Goal: Information Seeking & Learning: Learn about a topic

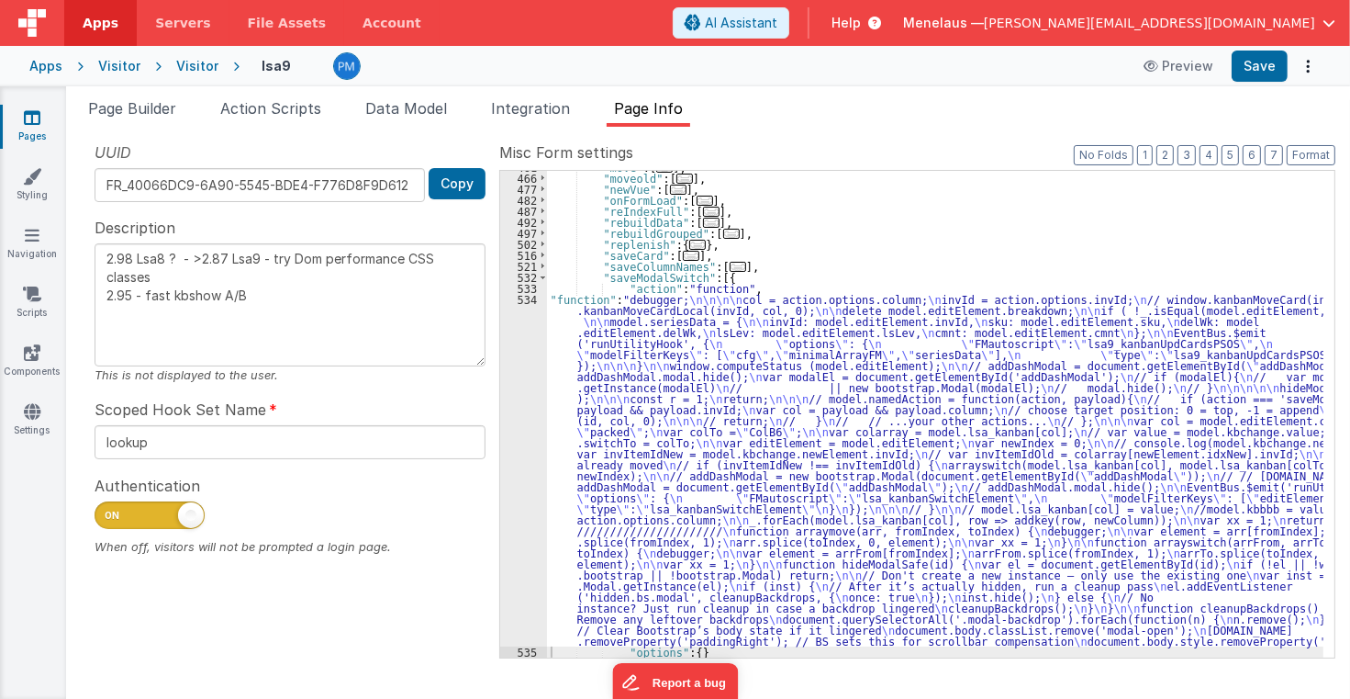
scroll to position [571, 0]
click at [861, 23] on span "Help" at bounding box center [846, 23] width 29 height 18
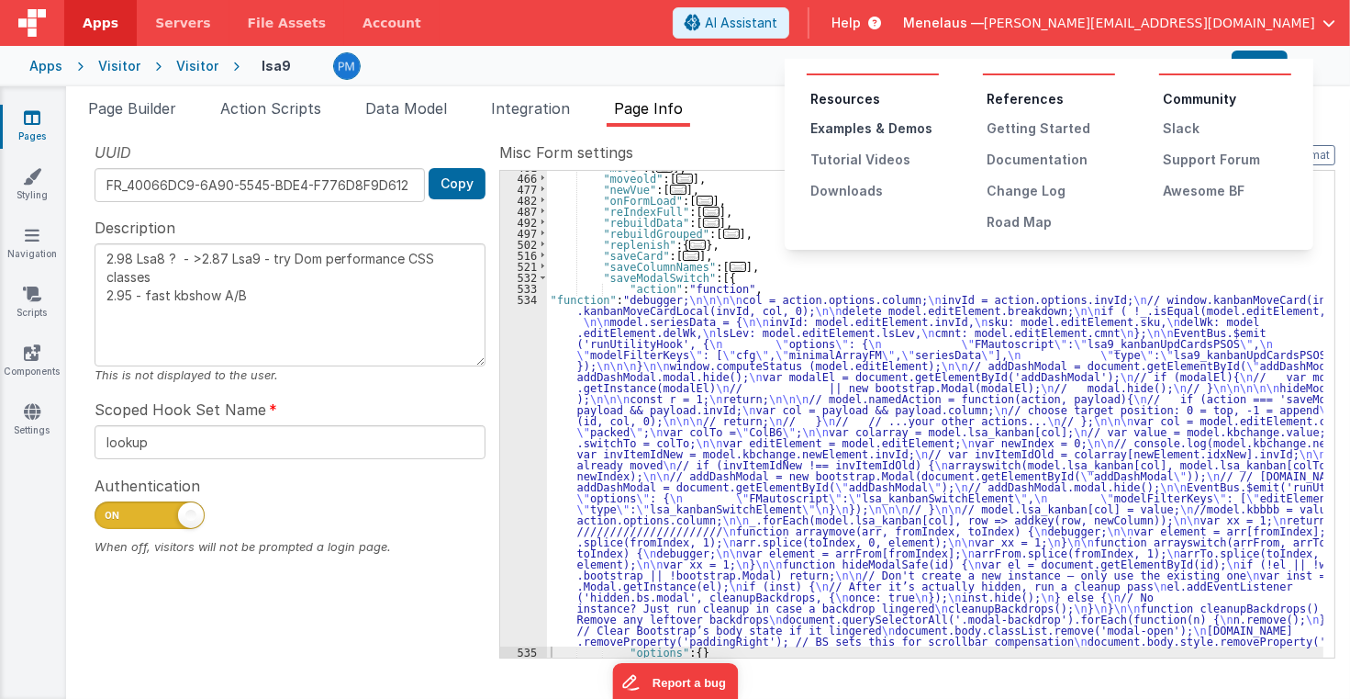
click at [903, 126] on div "Examples & Demos" at bounding box center [875, 128] width 129 height 18
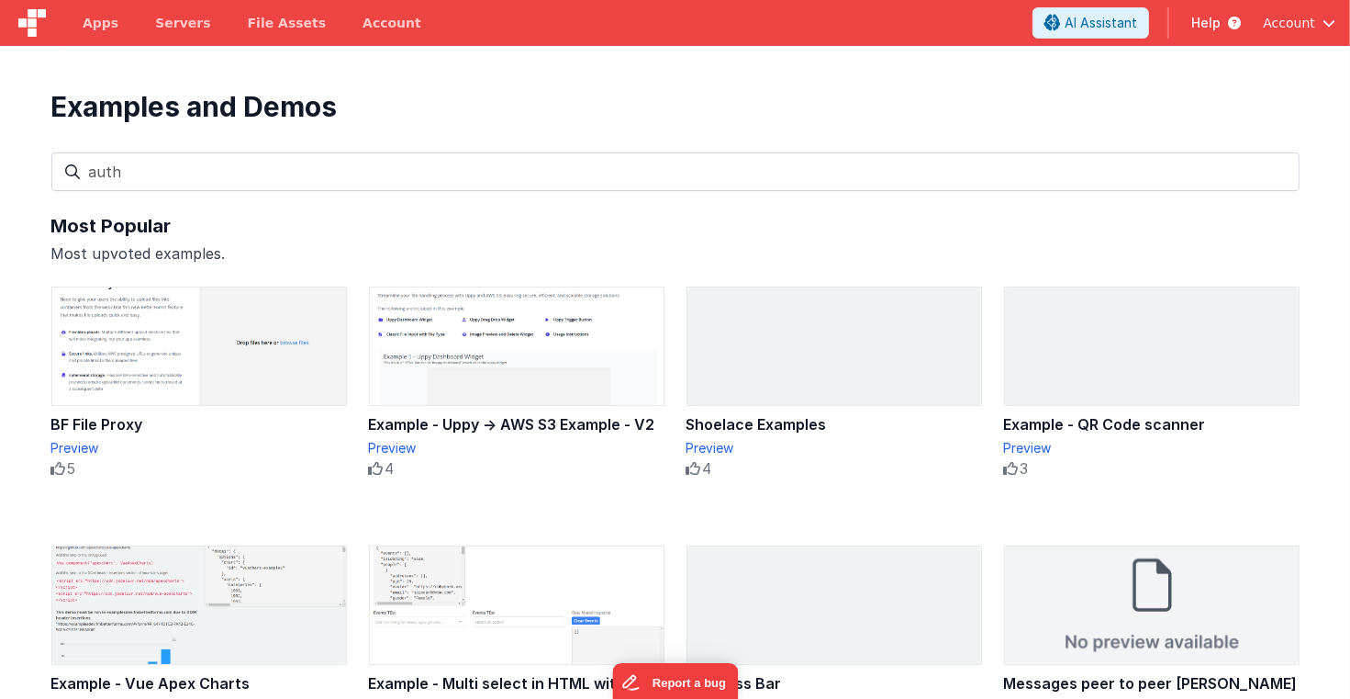
click at [562, 169] on input "auth" at bounding box center [675, 171] width 1248 height 39
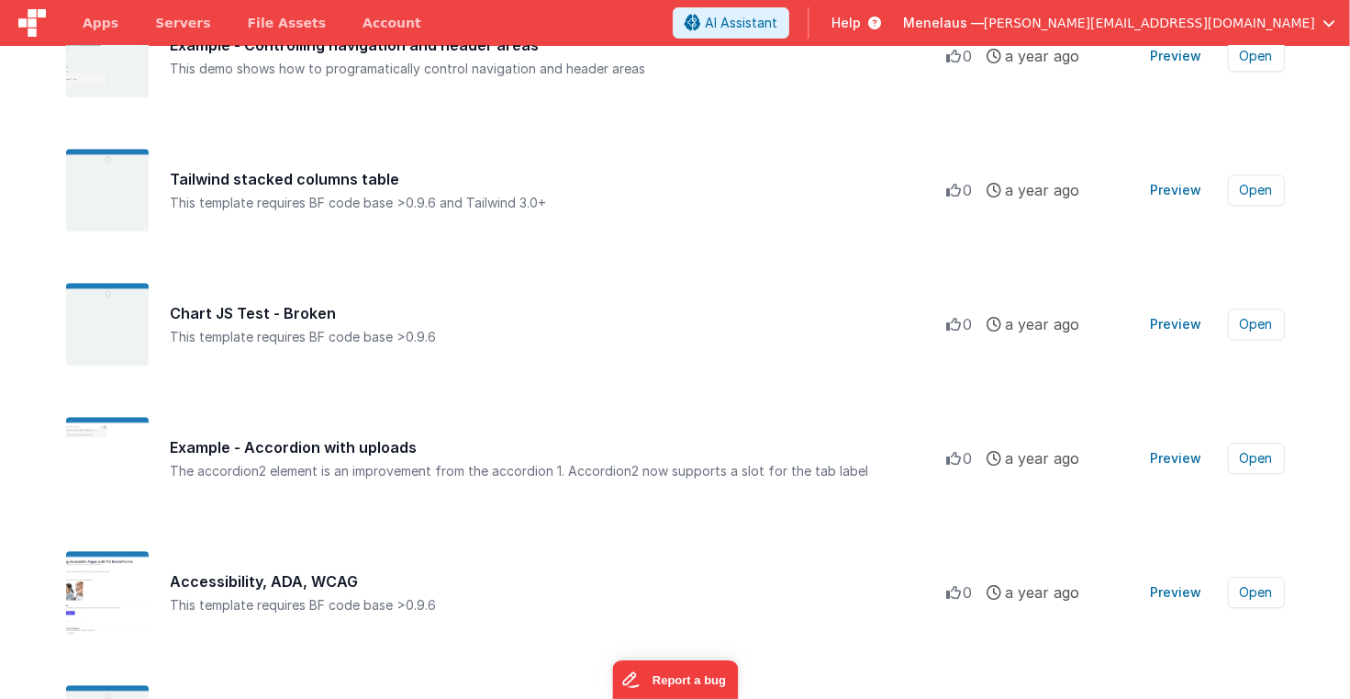
scroll to position [5361, 0]
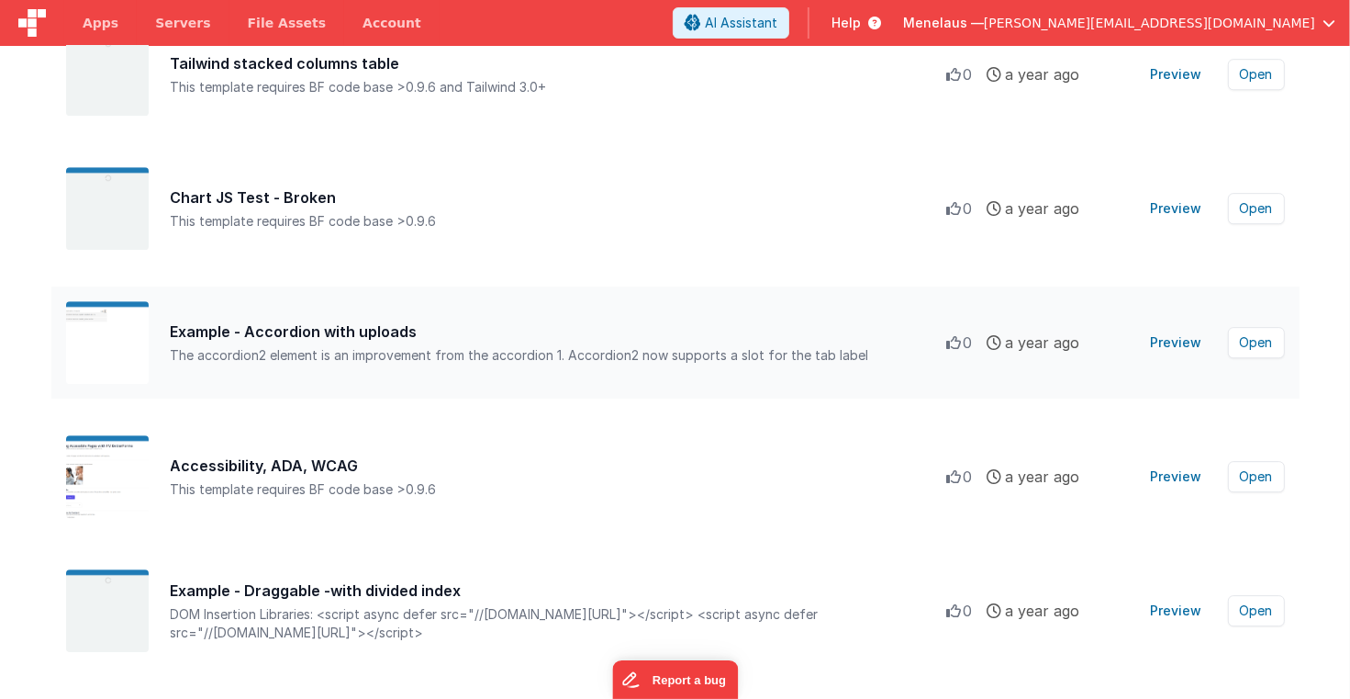
type input "auth"
click at [769, 324] on div "Example - Accordion with uploads" at bounding box center [559, 331] width 777 height 22
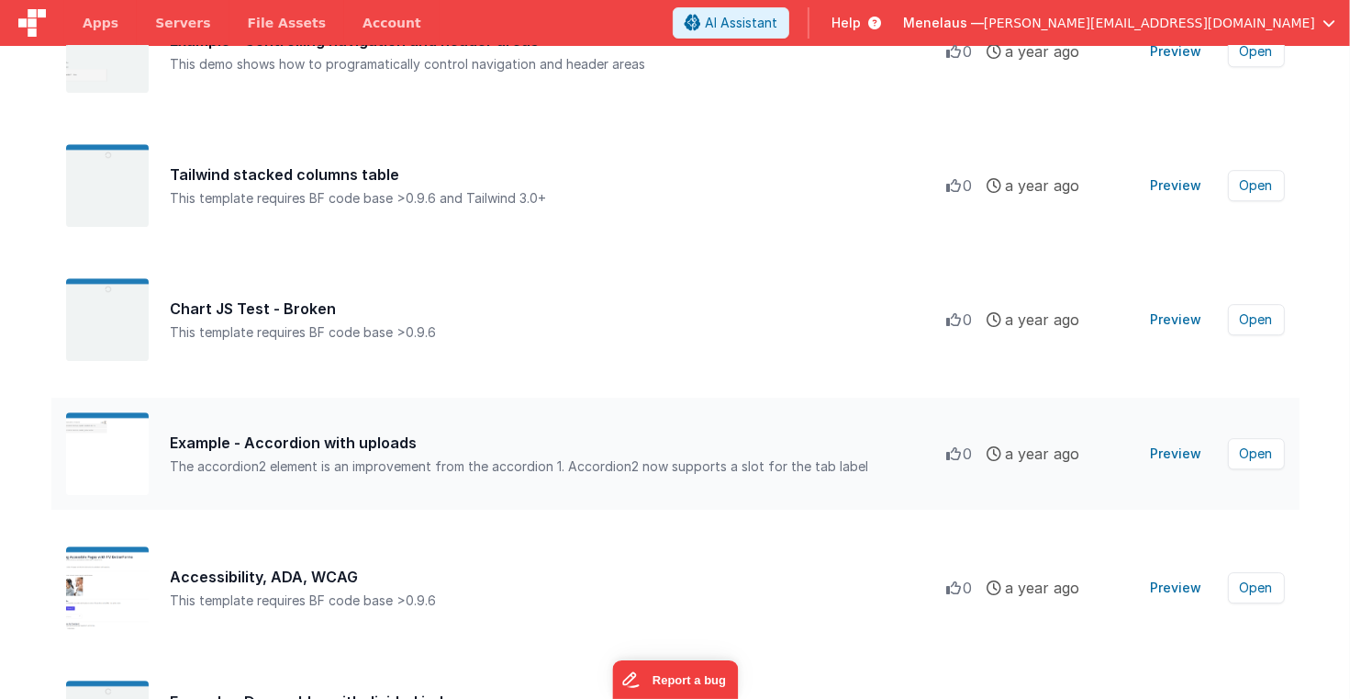
scroll to position [5214, 0]
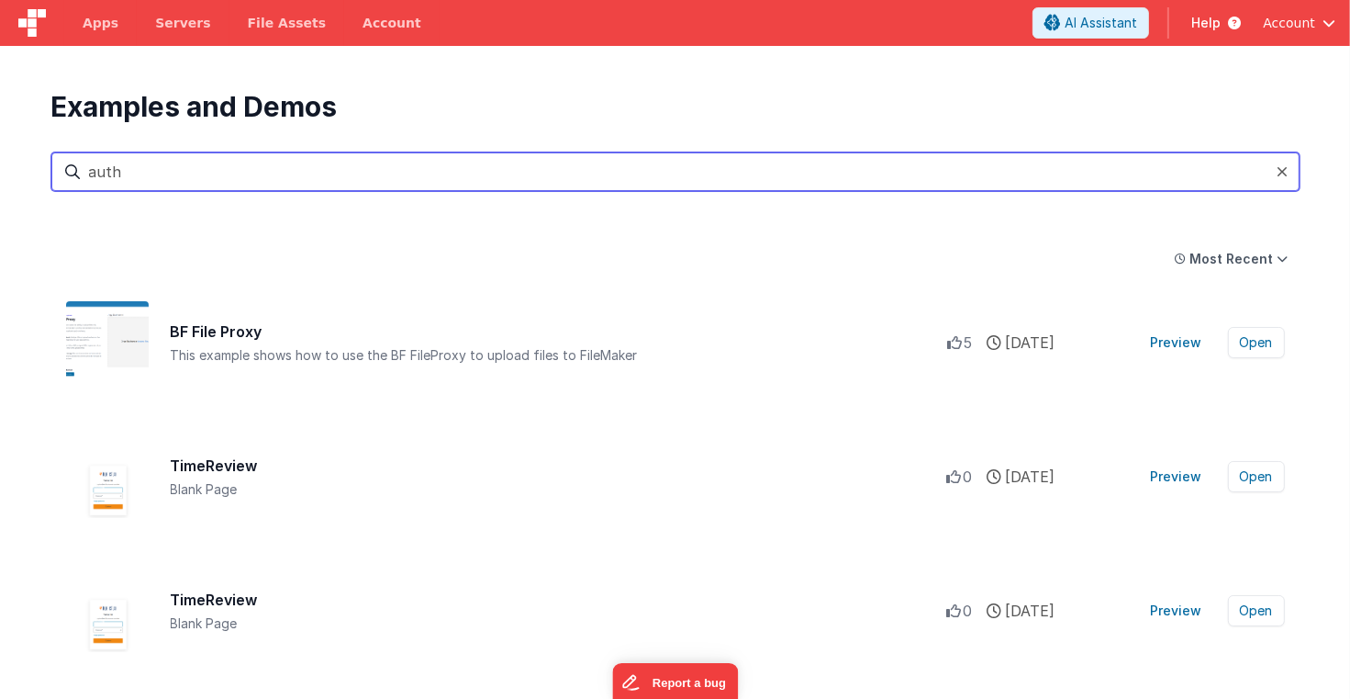
click at [88, 172] on input "auth" at bounding box center [675, 171] width 1248 height 39
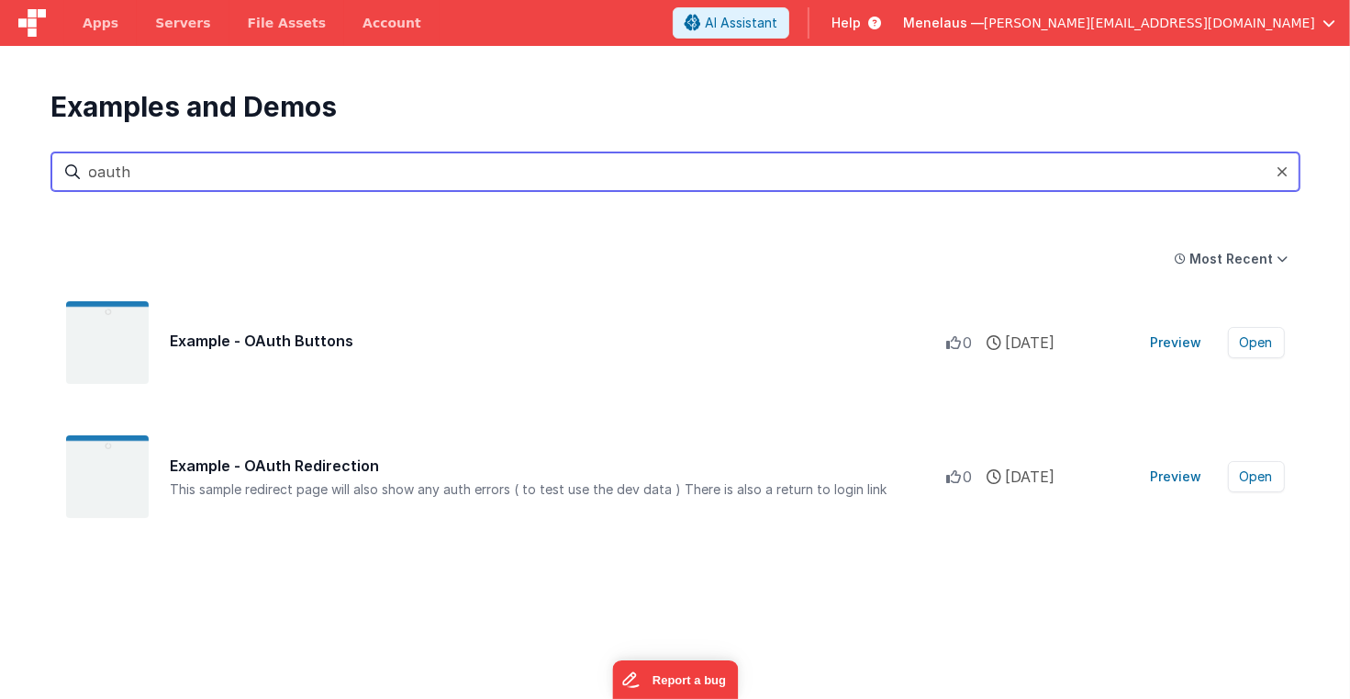
type input "oauth"
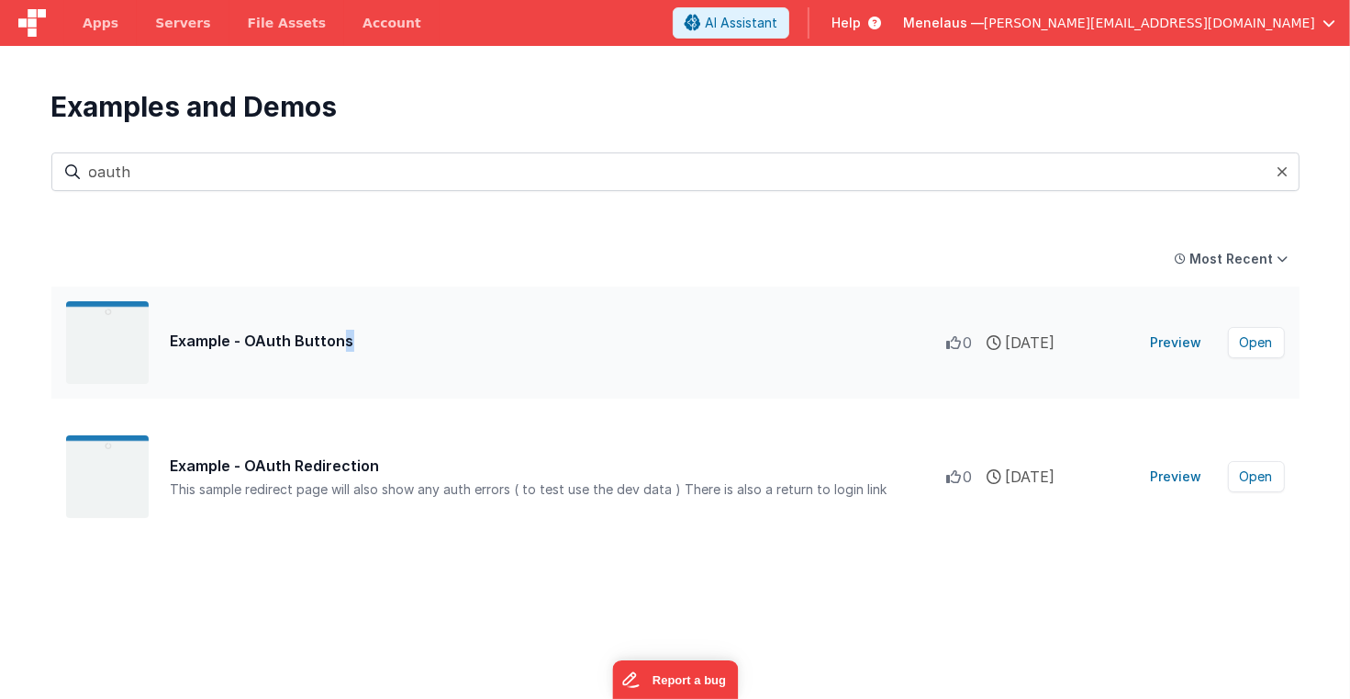
drag, startPoint x: 338, startPoint y: 345, endPoint x: 830, endPoint y: 356, distance: 492.2
click at [852, 359] on div "Example - OAuth Buttons 0 0 0 2 years ago Preview Open" at bounding box center [675, 342] width 1248 height 112
click at [1248, 342] on button "Open" at bounding box center [1256, 342] width 57 height 31
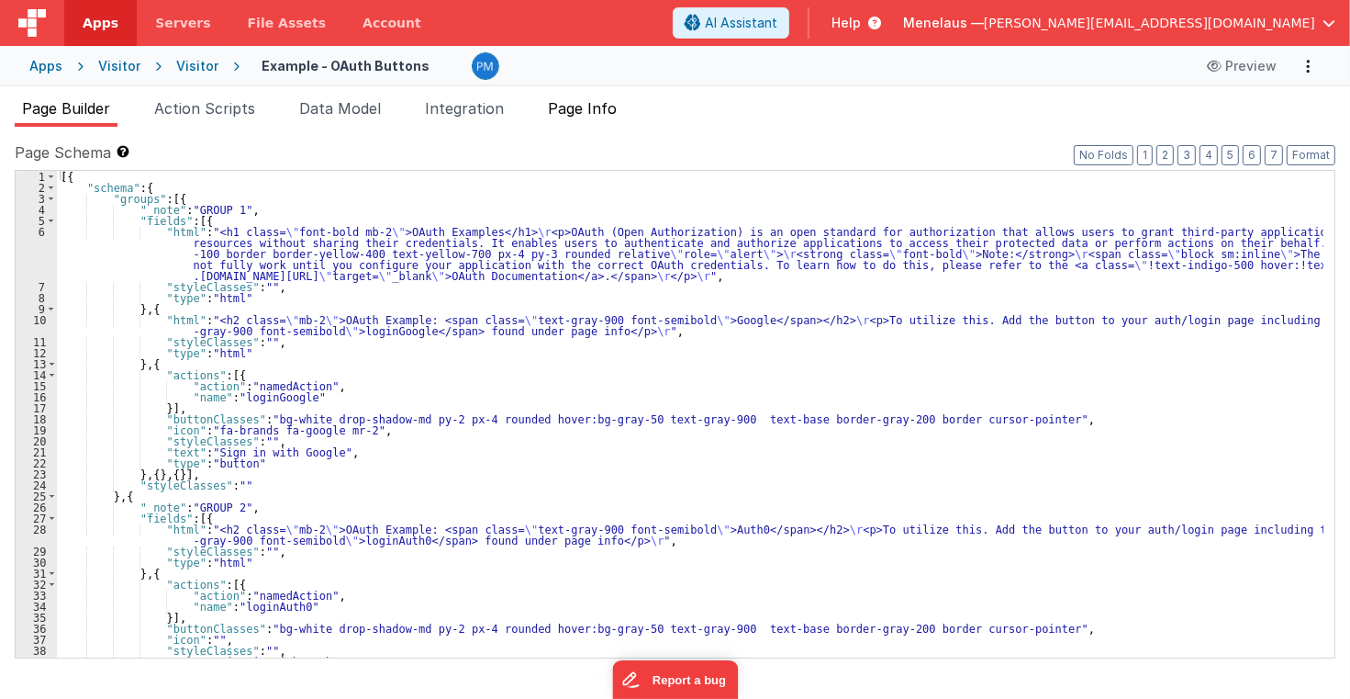
click at [590, 114] on span "Page Info" at bounding box center [582, 108] width 69 height 18
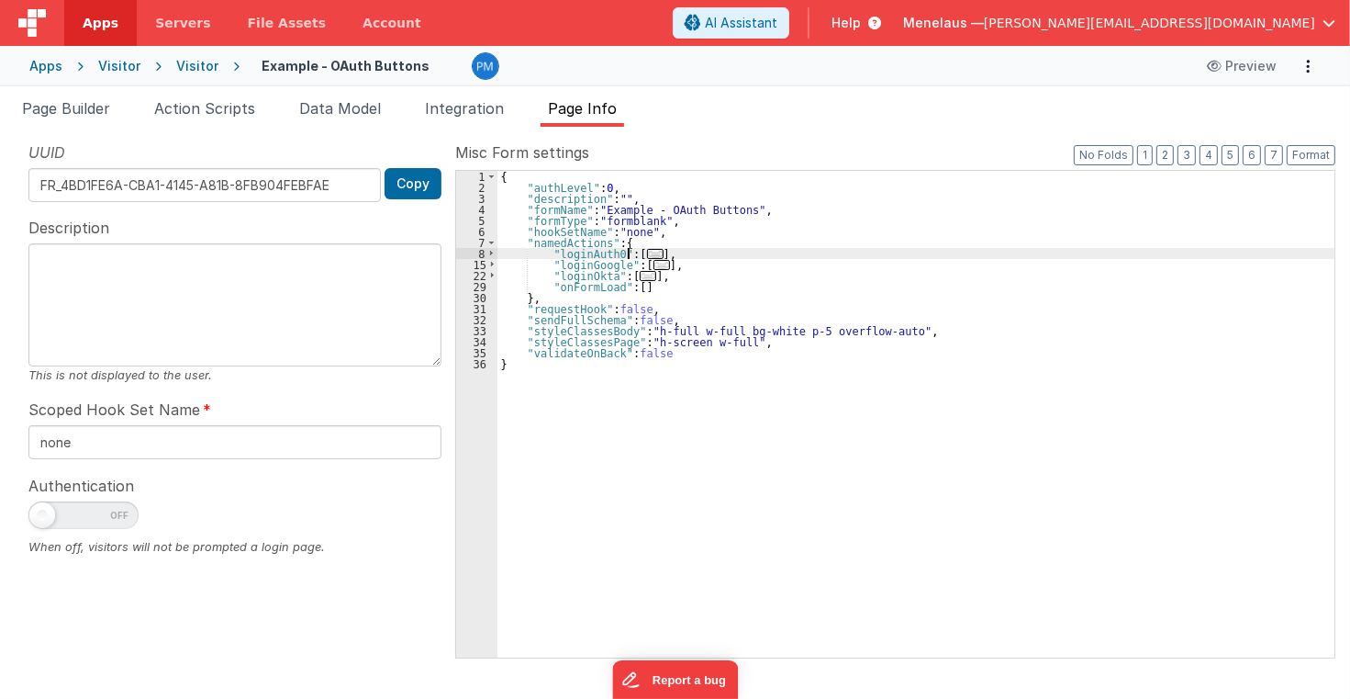
click at [647, 250] on span "..." at bounding box center [655, 254] width 17 height 10
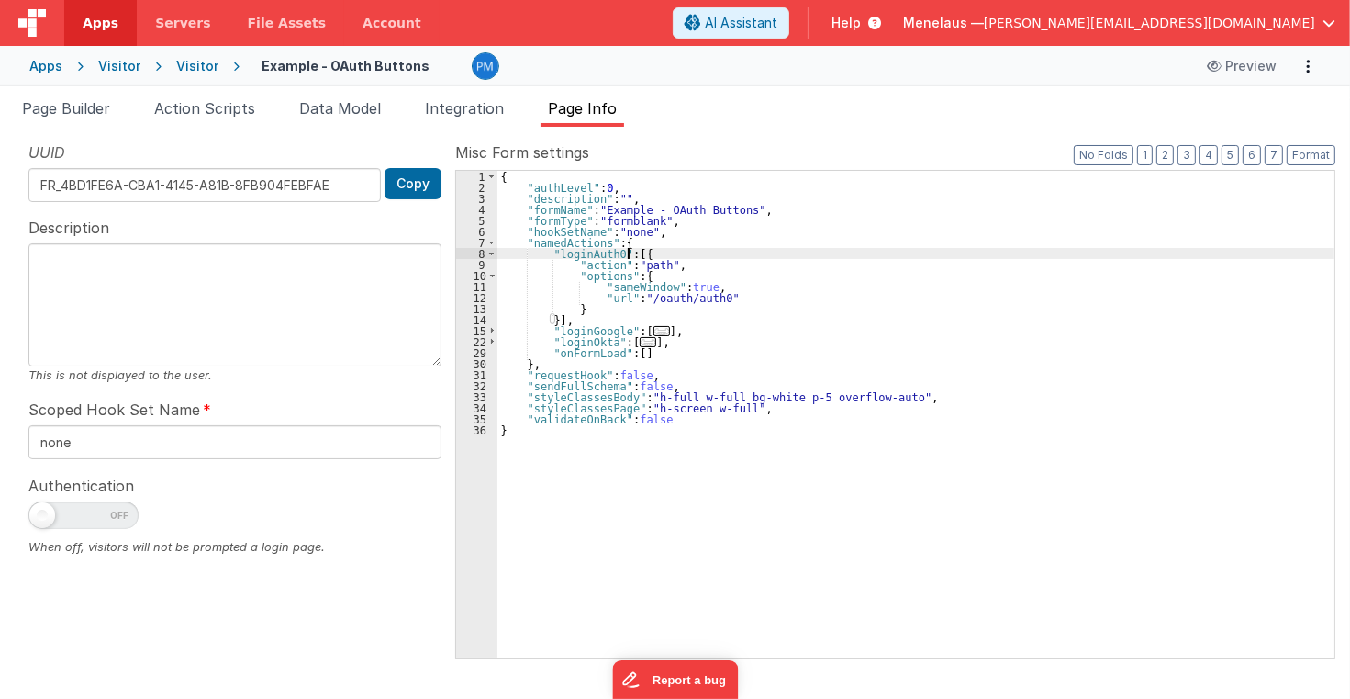
click at [654, 327] on span "..." at bounding box center [662, 331] width 17 height 10
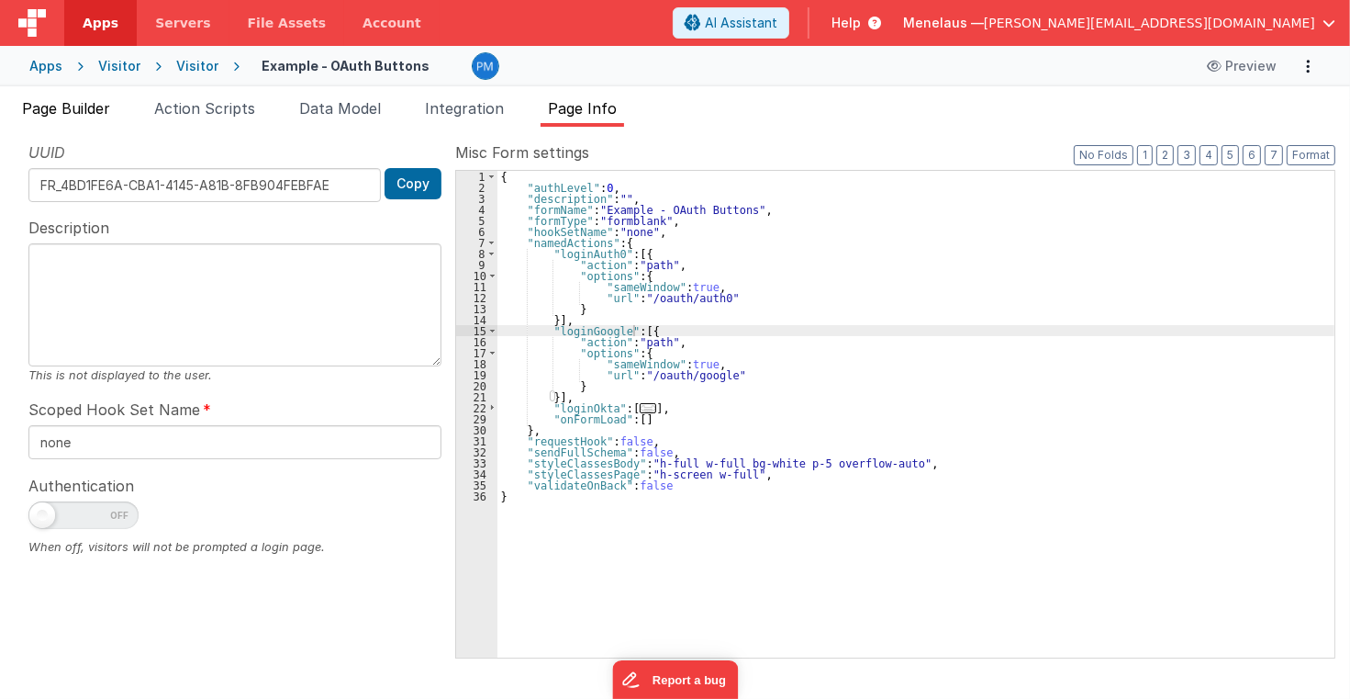
click at [98, 106] on span "Page Builder" at bounding box center [66, 108] width 88 height 18
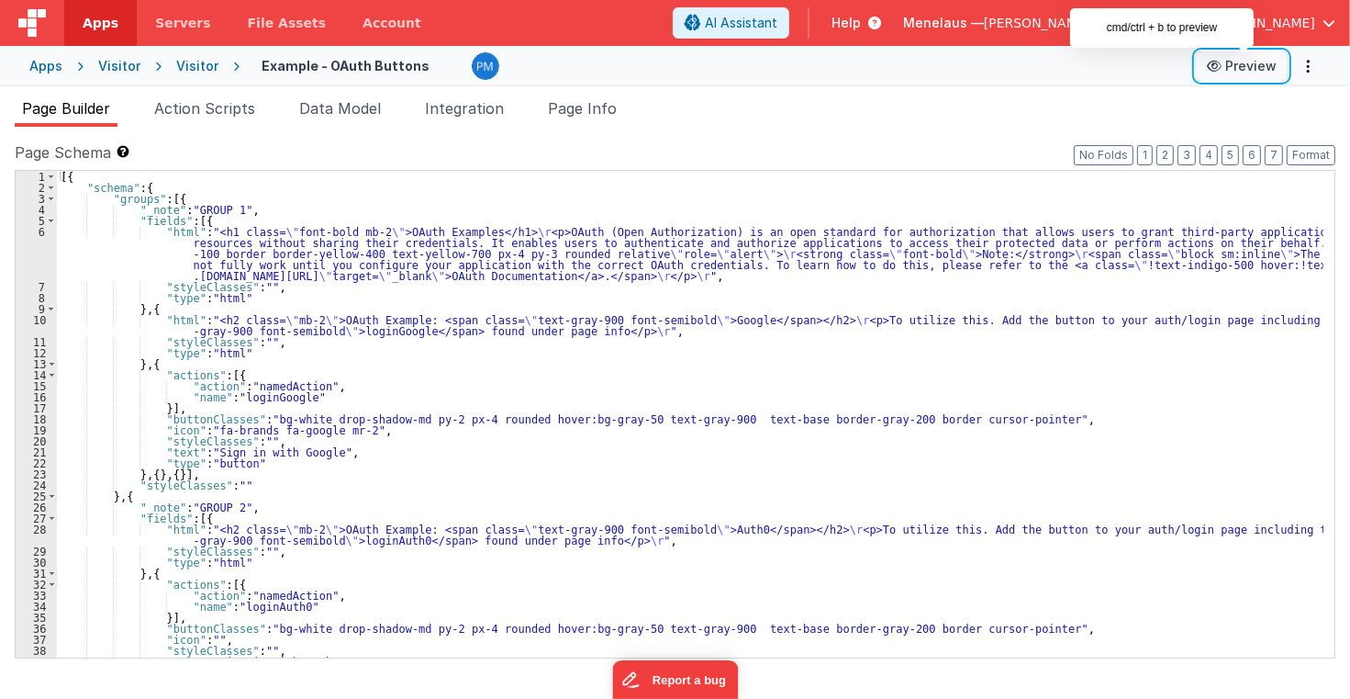
click at [1267, 68] on button "Preview" at bounding box center [1242, 65] width 92 height 29
